Goal: Information Seeking & Learning: Learn about a topic

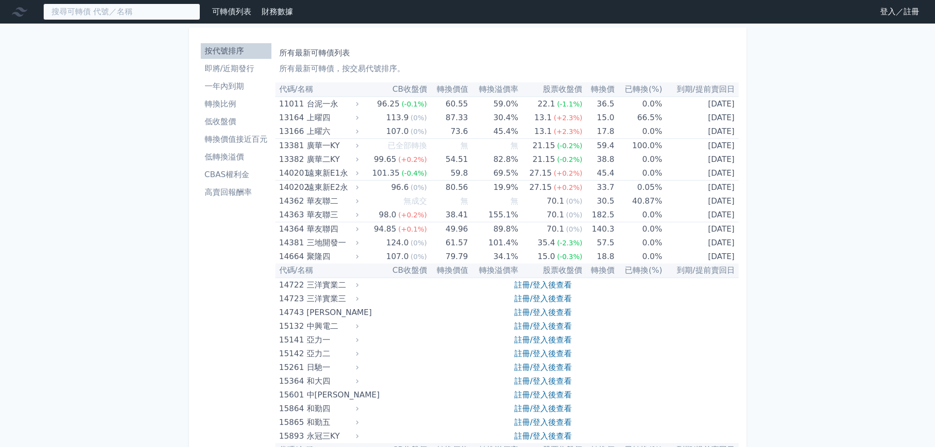
click at [158, 13] on input at bounding box center [121, 11] width 157 height 17
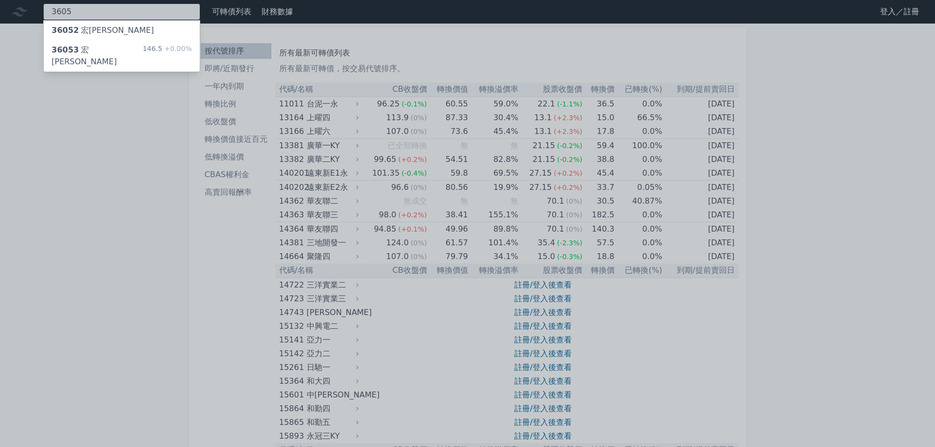
type input "3605"
click at [149, 48] on div "146.5 +0.00%" at bounding box center [167, 56] width 49 height 24
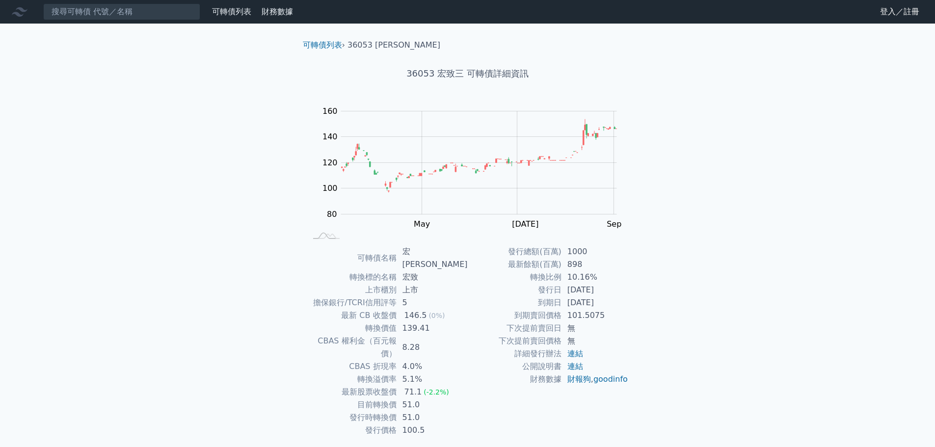
click at [901, 19] on link "登入／註冊" at bounding box center [900, 12] width 55 height 16
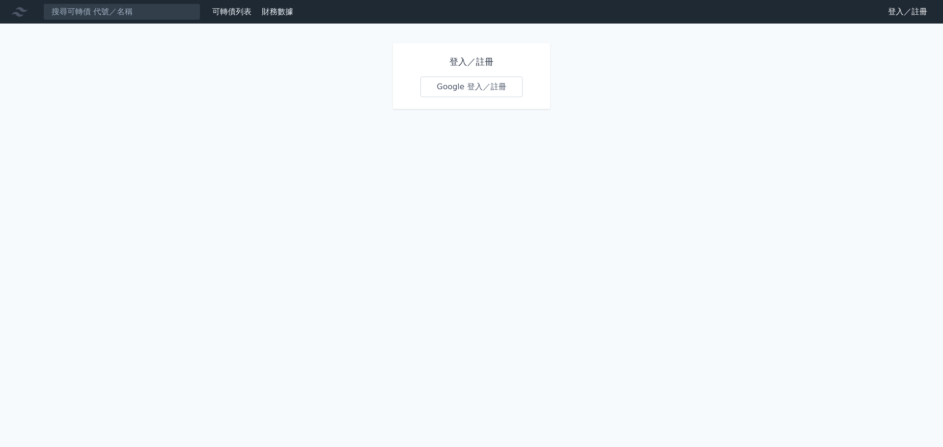
click at [428, 90] on link "Google 登入／註冊" at bounding box center [471, 87] width 102 height 21
click at [915, 12] on link "登入／註冊" at bounding box center [907, 12] width 55 height 16
click at [499, 87] on link "Google 登入／註冊" at bounding box center [471, 87] width 102 height 21
click at [275, 13] on link "財務數據" at bounding box center [277, 11] width 31 height 9
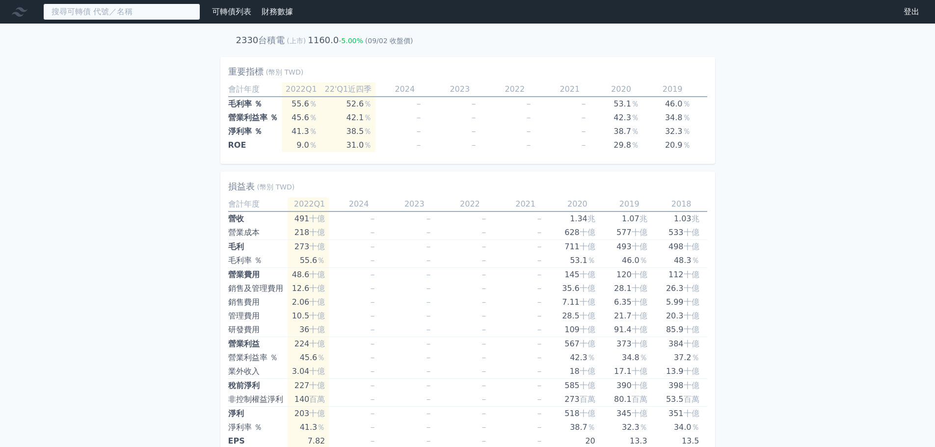
click at [88, 10] on input at bounding box center [121, 11] width 157 height 17
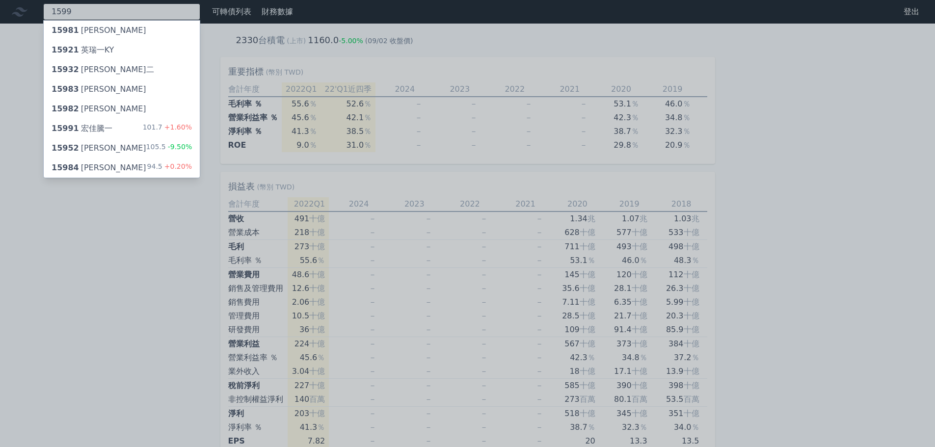
type input "1599"
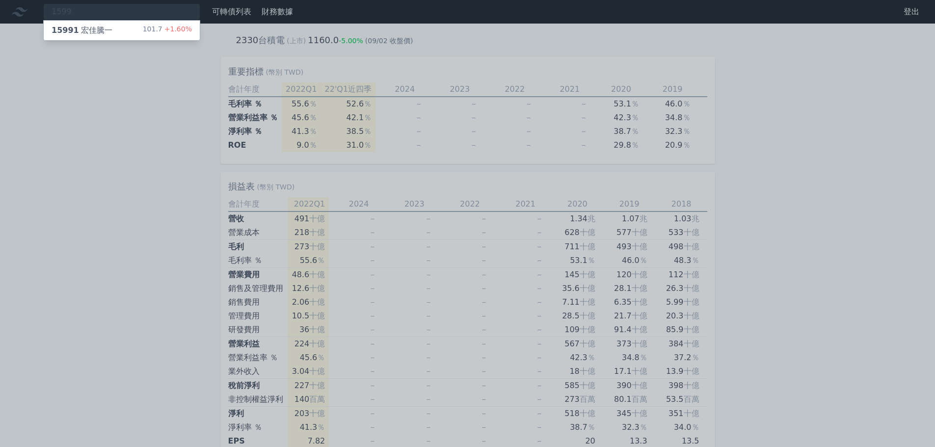
click at [65, 23] on div "15991 宏佳騰一 101.7 +1.60%" at bounding box center [122, 31] width 156 height 20
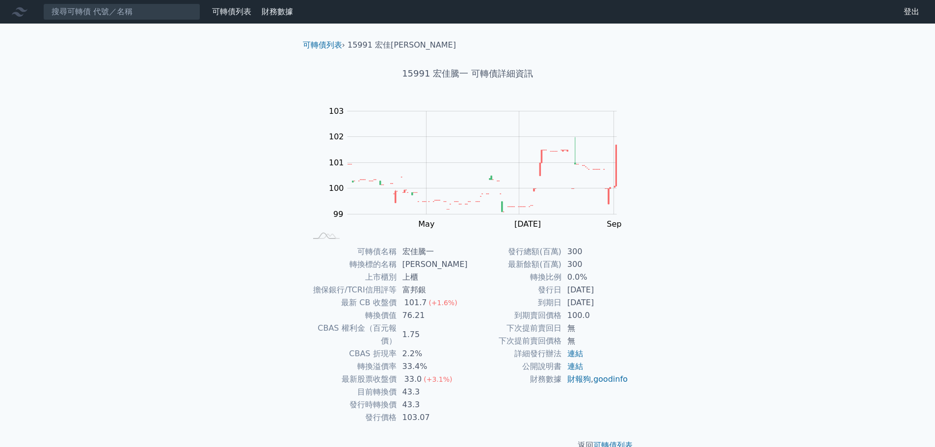
click at [913, 13] on link "登出" at bounding box center [911, 12] width 31 height 16
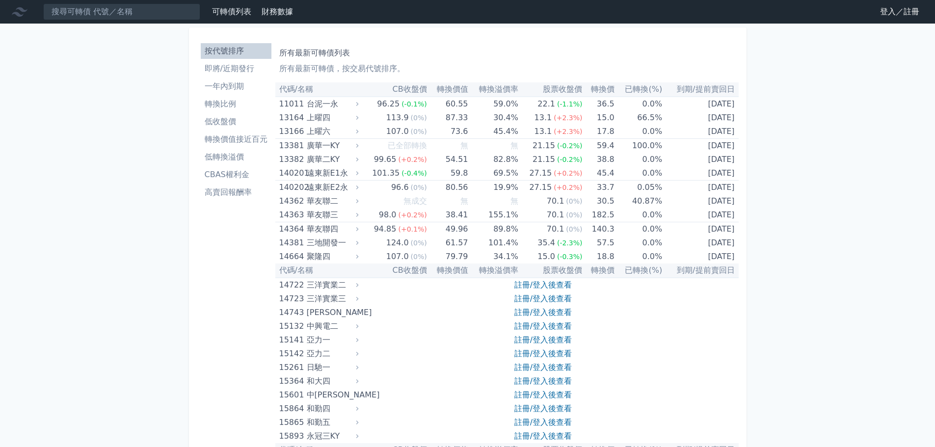
click at [913, 13] on link "登入／註冊" at bounding box center [900, 12] width 55 height 16
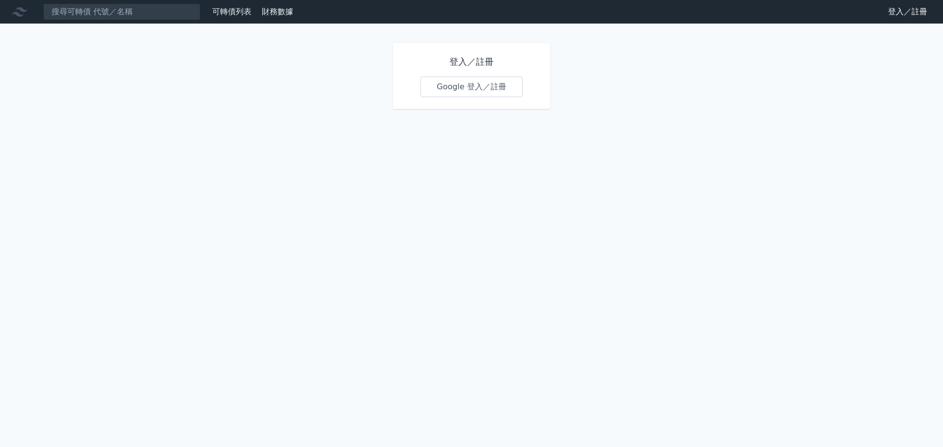
click at [467, 82] on link "Google 登入／註冊" at bounding box center [471, 87] width 102 height 21
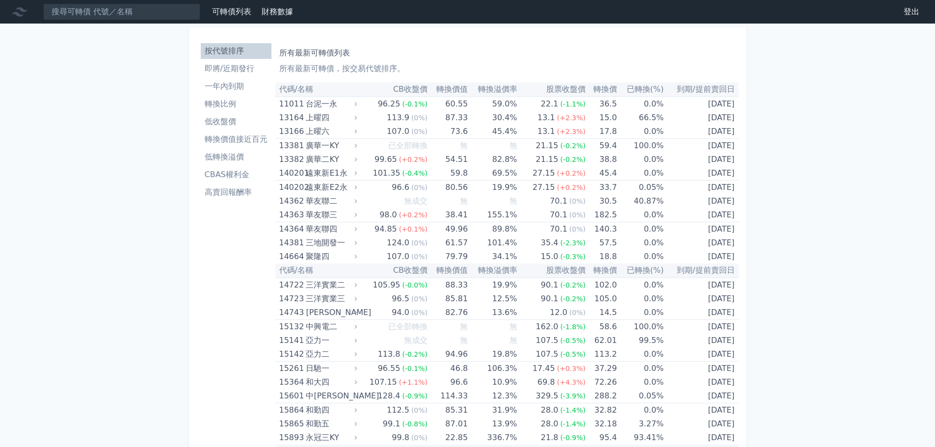
click at [246, 75] on link "即將/近期發行" at bounding box center [236, 69] width 71 height 16
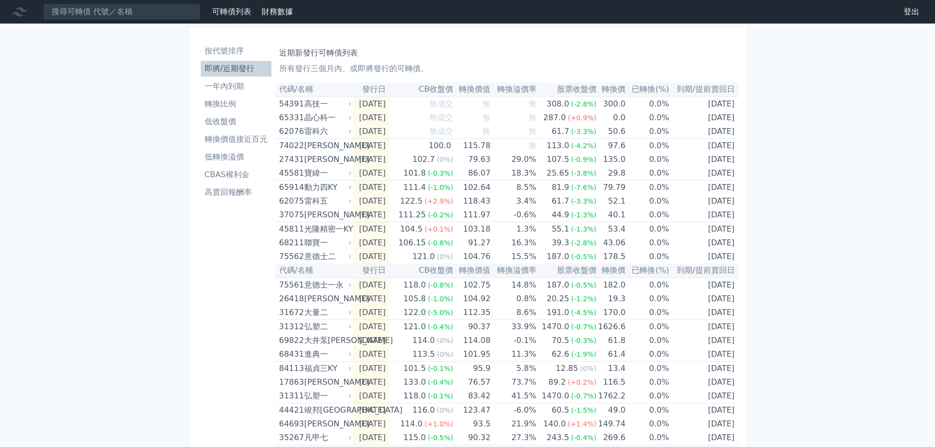
click at [655, 90] on th "已轉換(%)" at bounding box center [648, 89] width 44 height 14
click at [83, 13] on input at bounding box center [121, 11] width 157 height 17
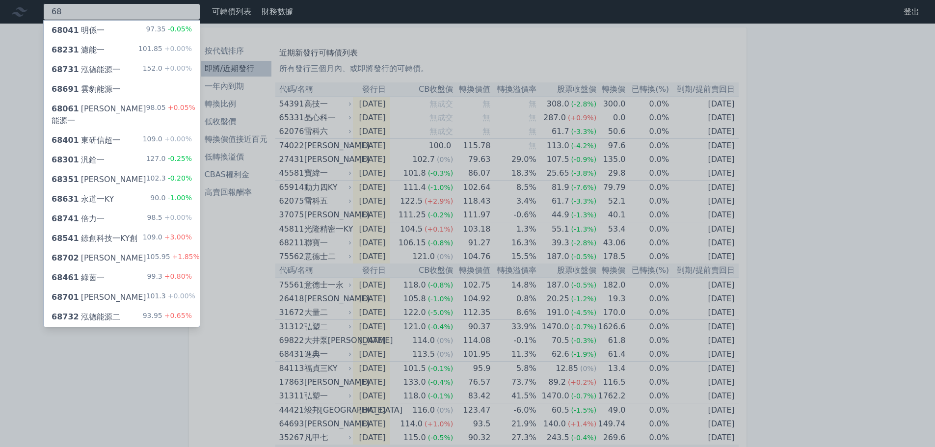
type input "68"
click at [137, 131] on div "68401 東研信超一 109.0 +0.00%" at bounding box center [122, 141] width 156 height 20
